Goal: Find specific page/section

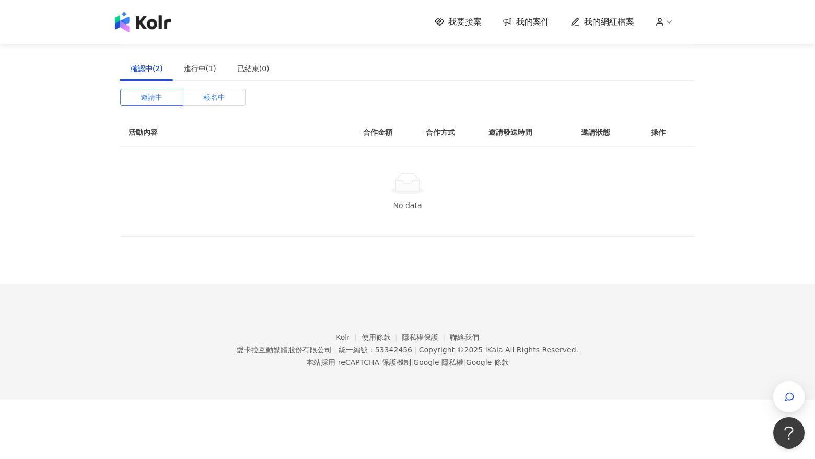
click at [222, 91] on span "報名中" at bounding box center [214, 97] width 22 height 16
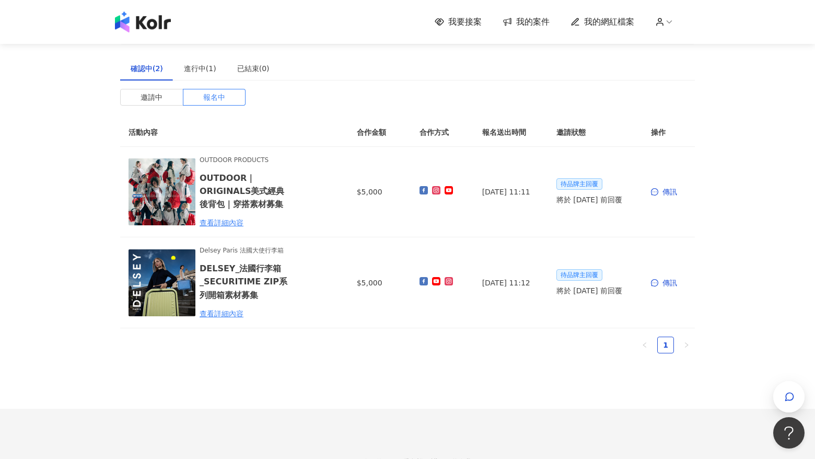
click at [141, 31] on img at bounding box center [143, 21] width 56 height 21
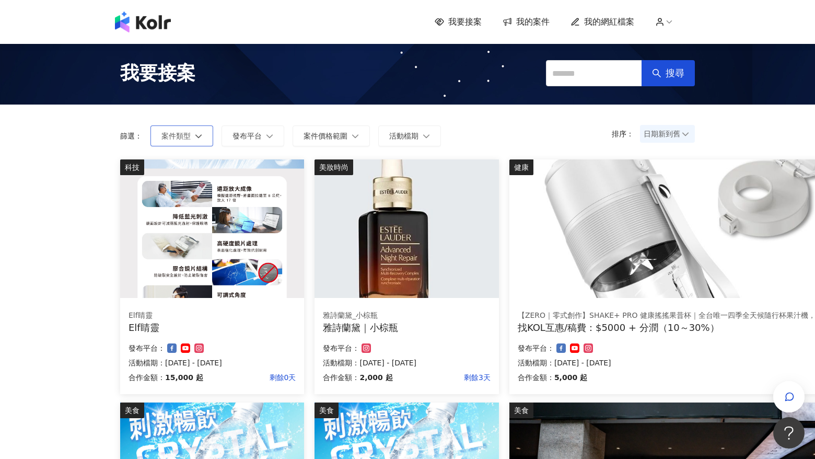
click at [208, 131] on button "案件類型" at bounding box center [181, 135] width 63 height 21
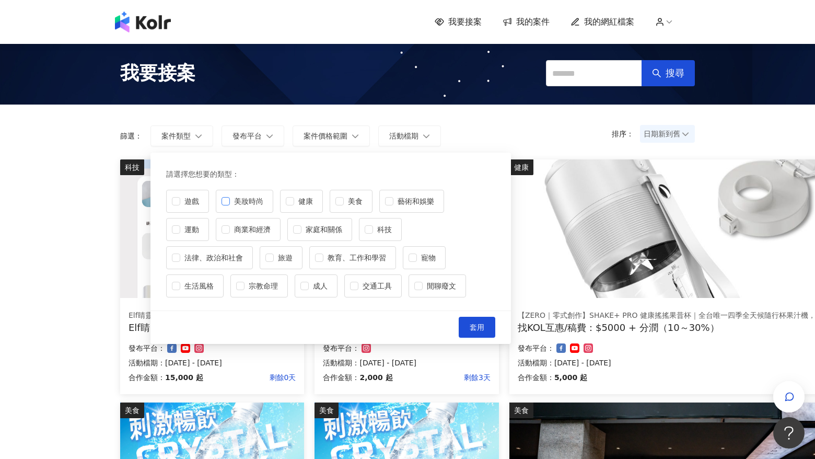
click at [253, 197] on span "美妝時尚" at bounding box center [249, 200] width 38 height 11
click at [486, 320] on button "套用" at bounding box center [477, 327] width 37 height 21
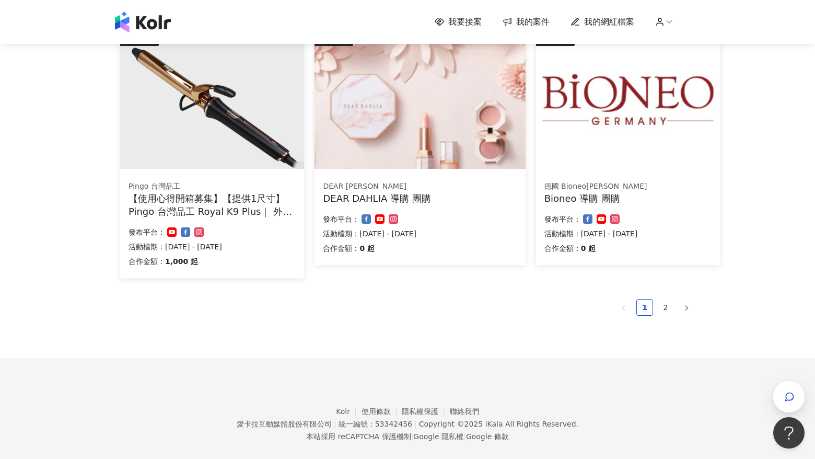
scroll to position [701, 0]
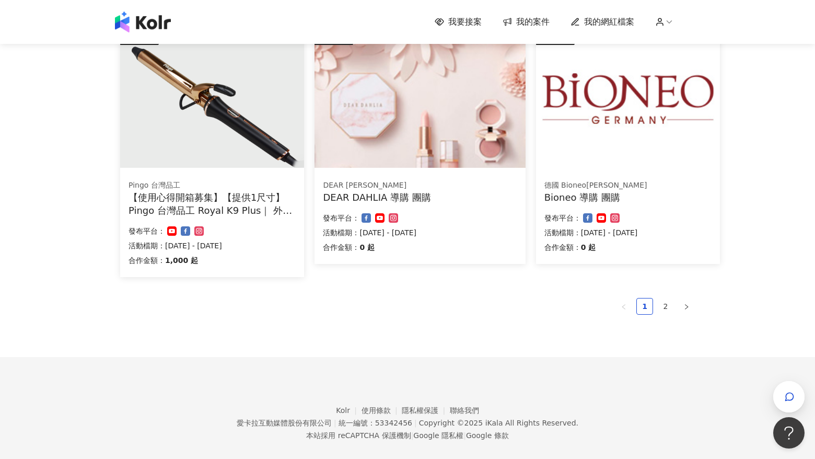
click at [668, 298] on link "2" at bounding box center [666, 306] width 16 height 16
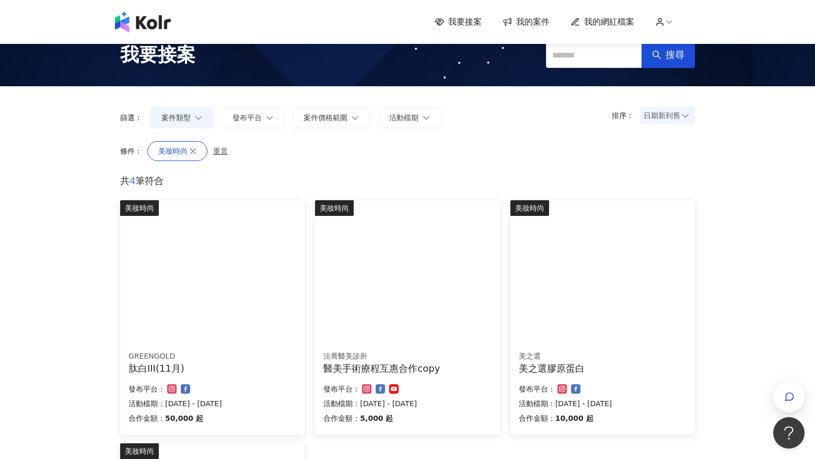
scroll to position [0, 0]
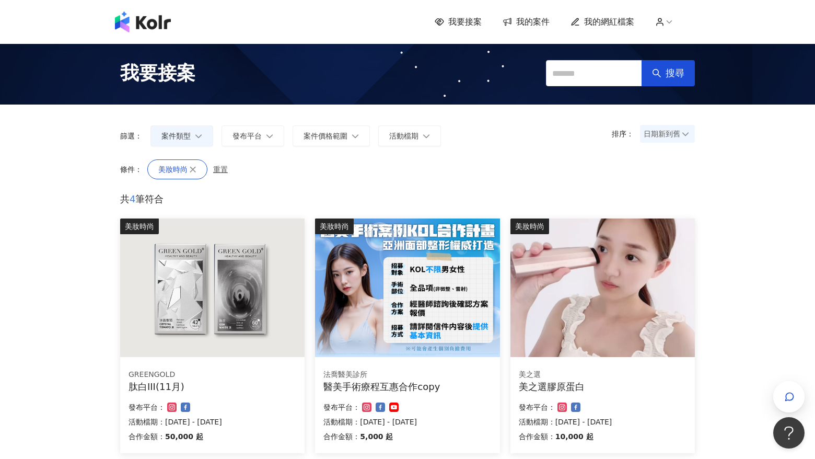
click at [374, 274] on img at bounding box center [407, 287] width 184 height 138
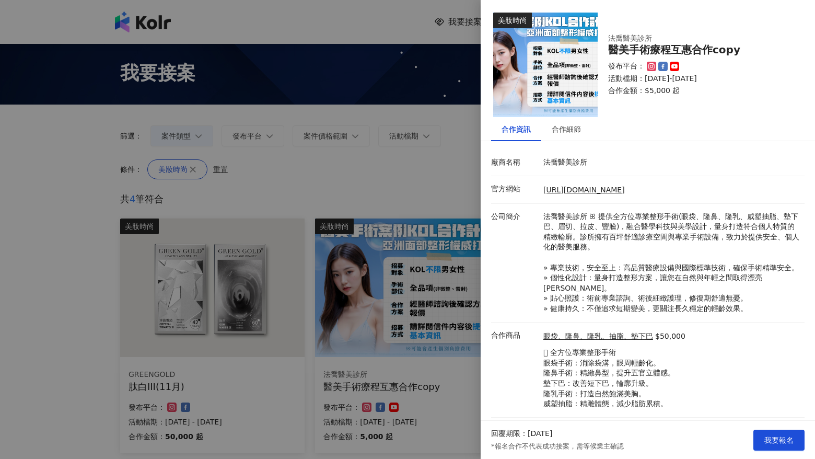
scroll to position [11, 0]
